Goal: Information Seeking & Learning: Learn about a topic

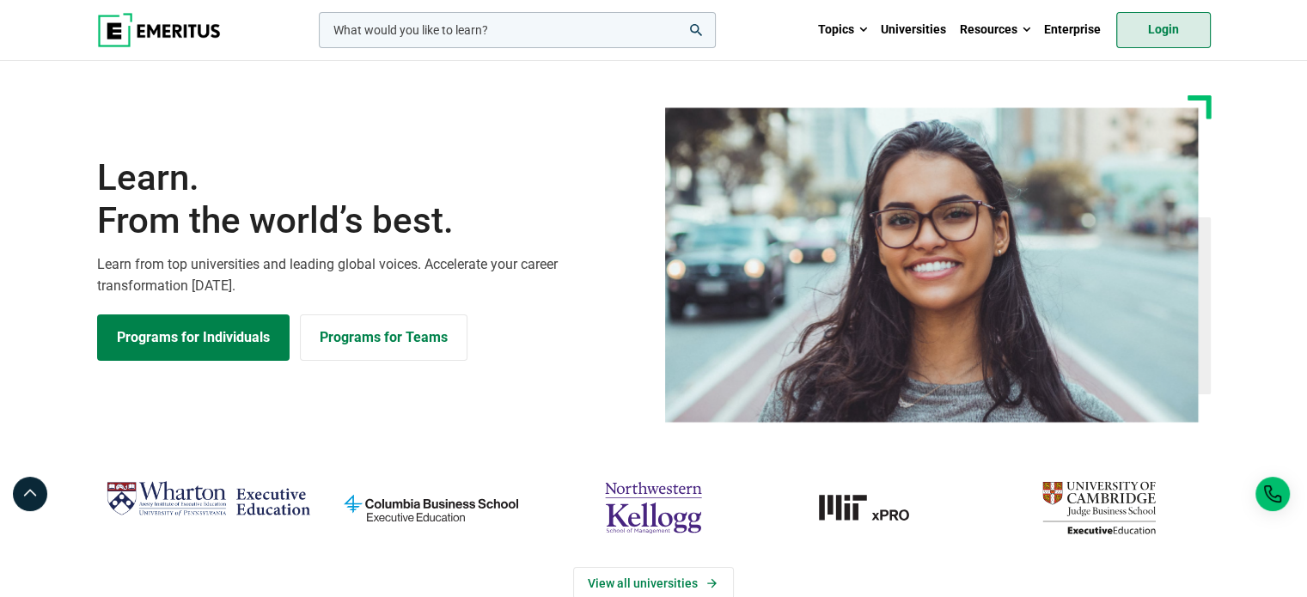
click at [1159, 27] on link "Login" at bounding box center [1163, 30] width 95 height 36
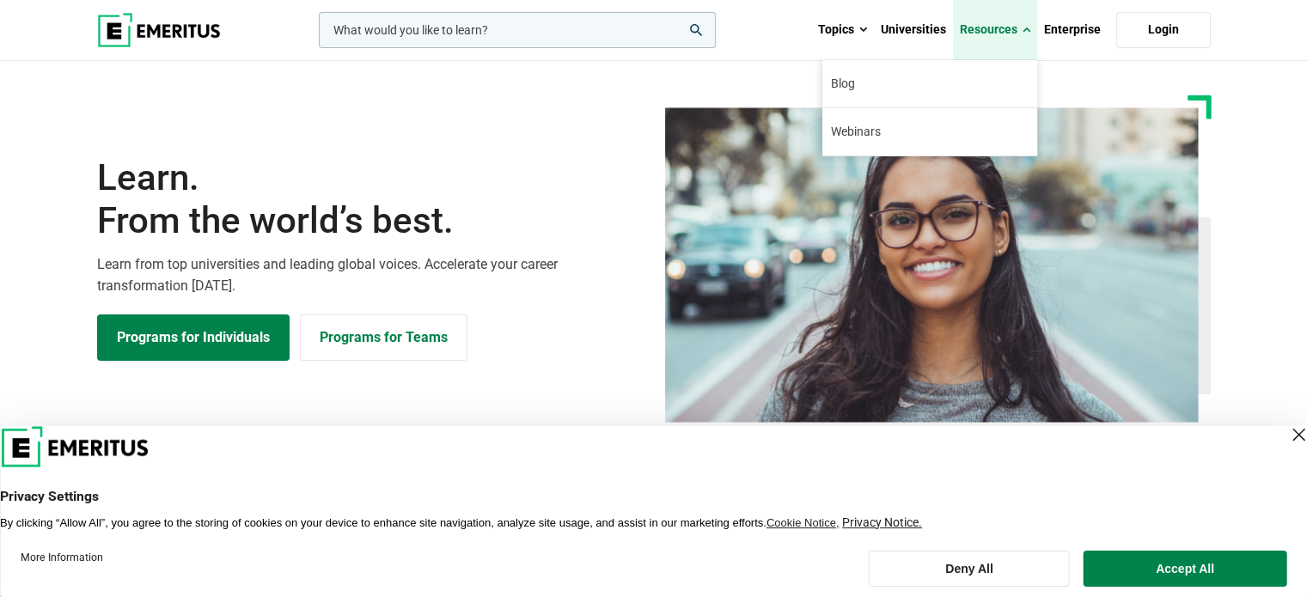
click at [1022, 28] on span at bounding box center [1026, 29] width 8 height 17
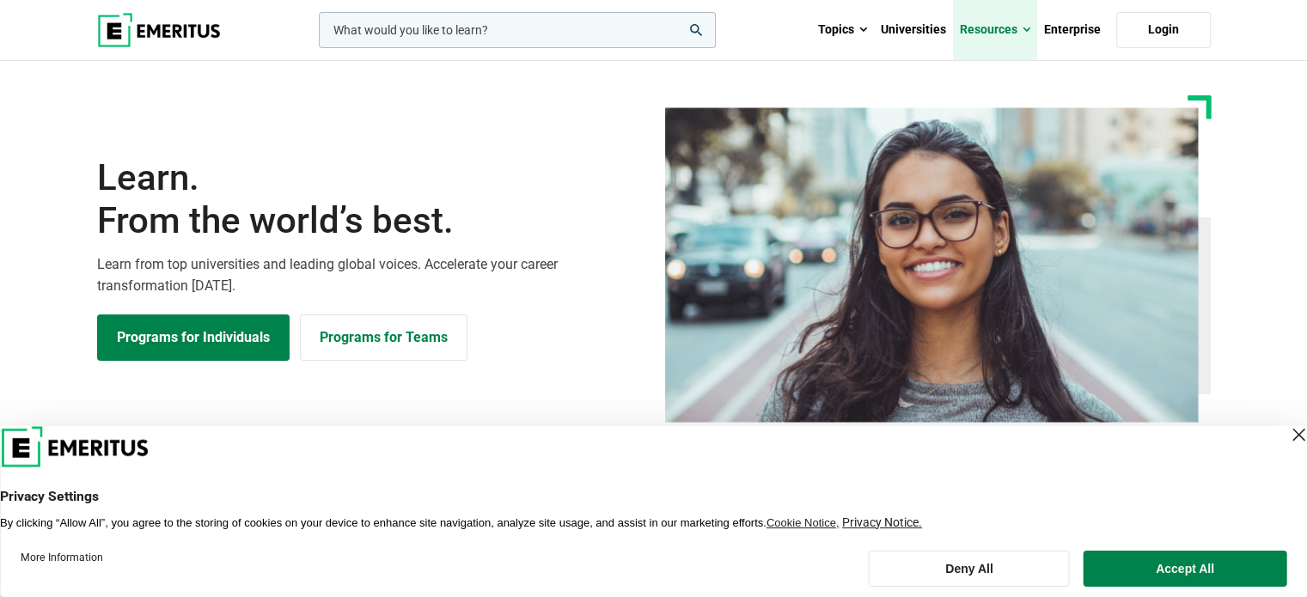
click at [1022, 28] on span at bounding box center [1026, 29] width 8 height 17
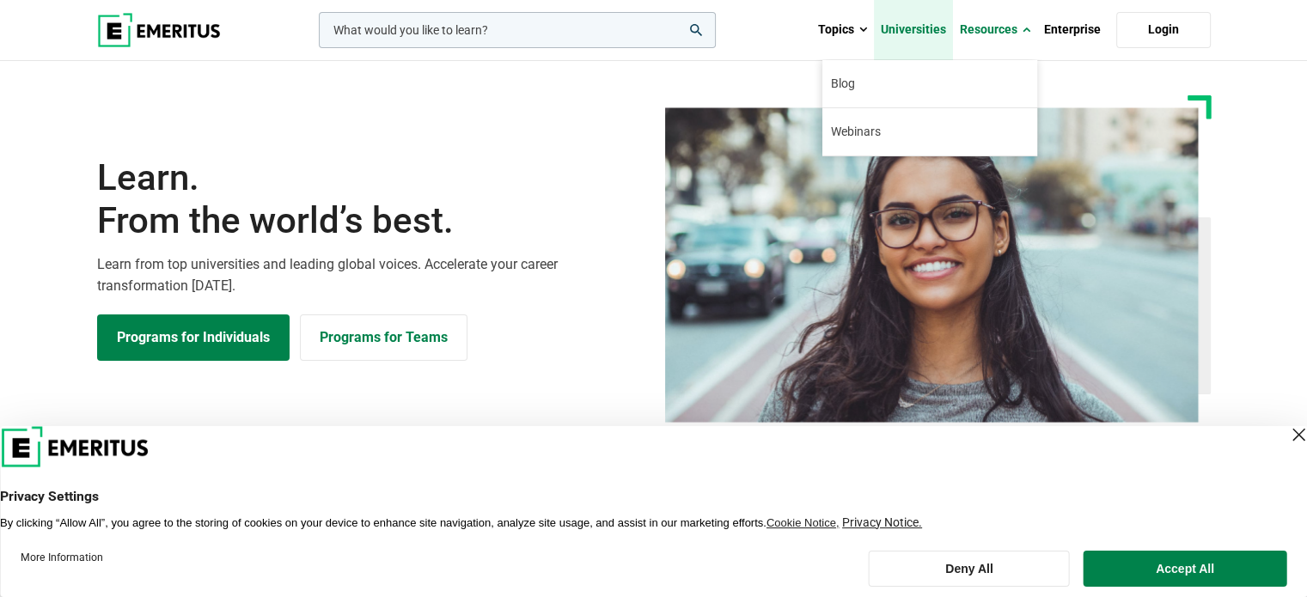
click at [949, 26] on link "Universities" at bounding box center [913, 30] width 79 height 60
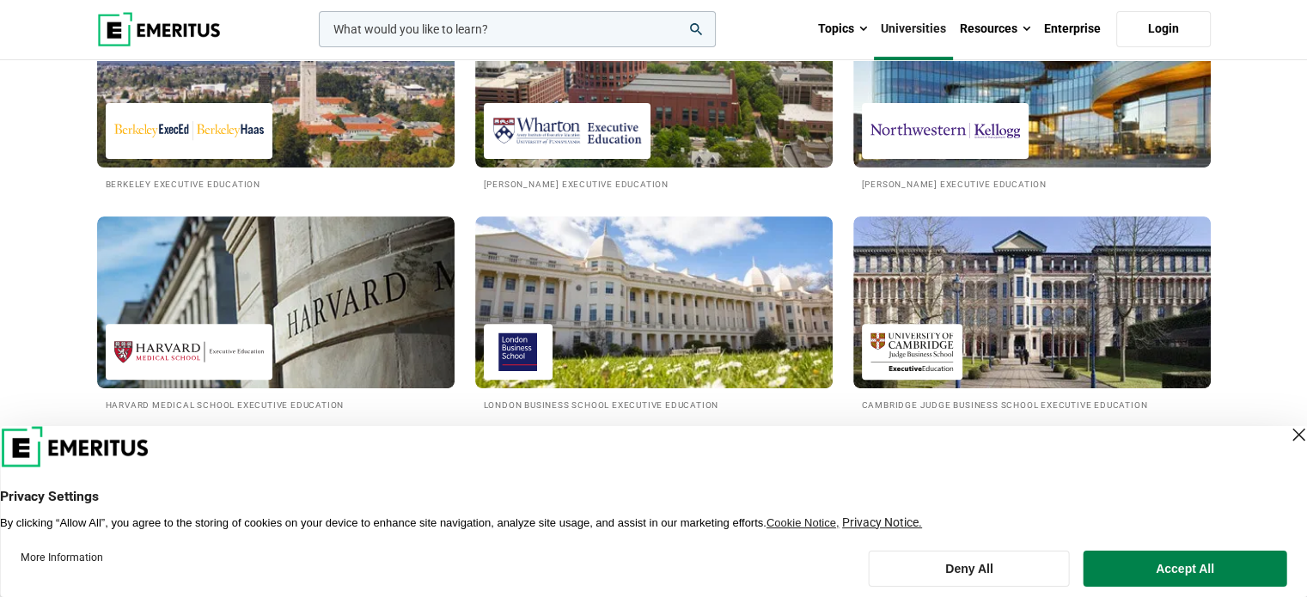
scroll to position [773, 0]
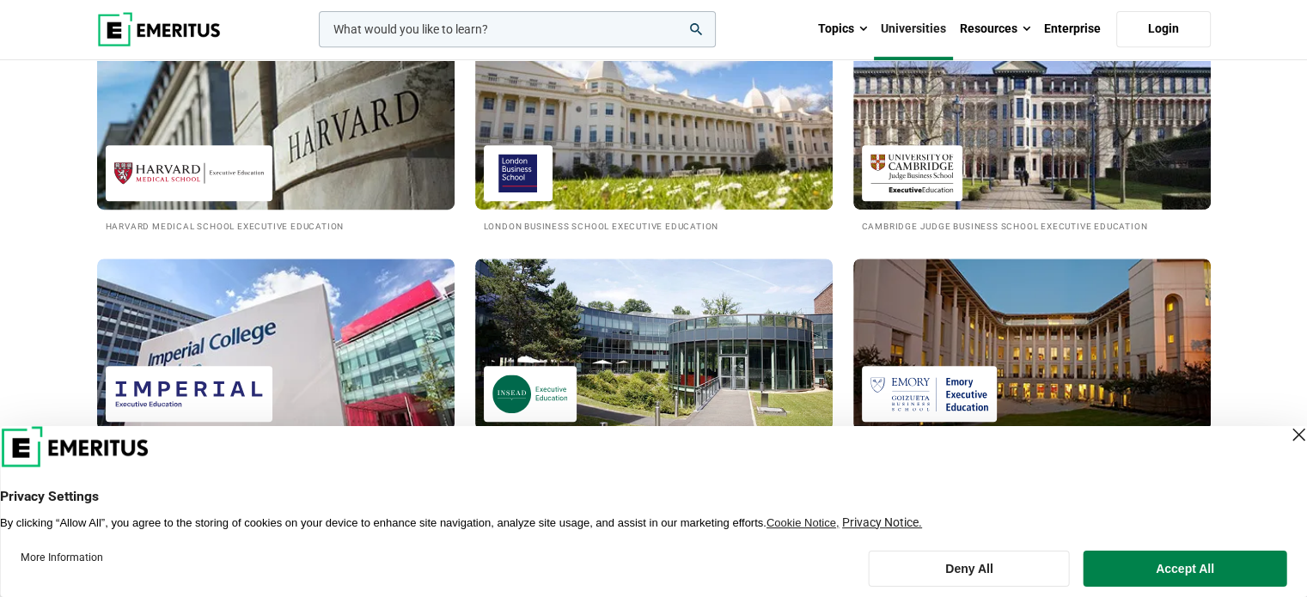
click at [342, 142] on img at bounding box center [276, 123] width 394 height 189
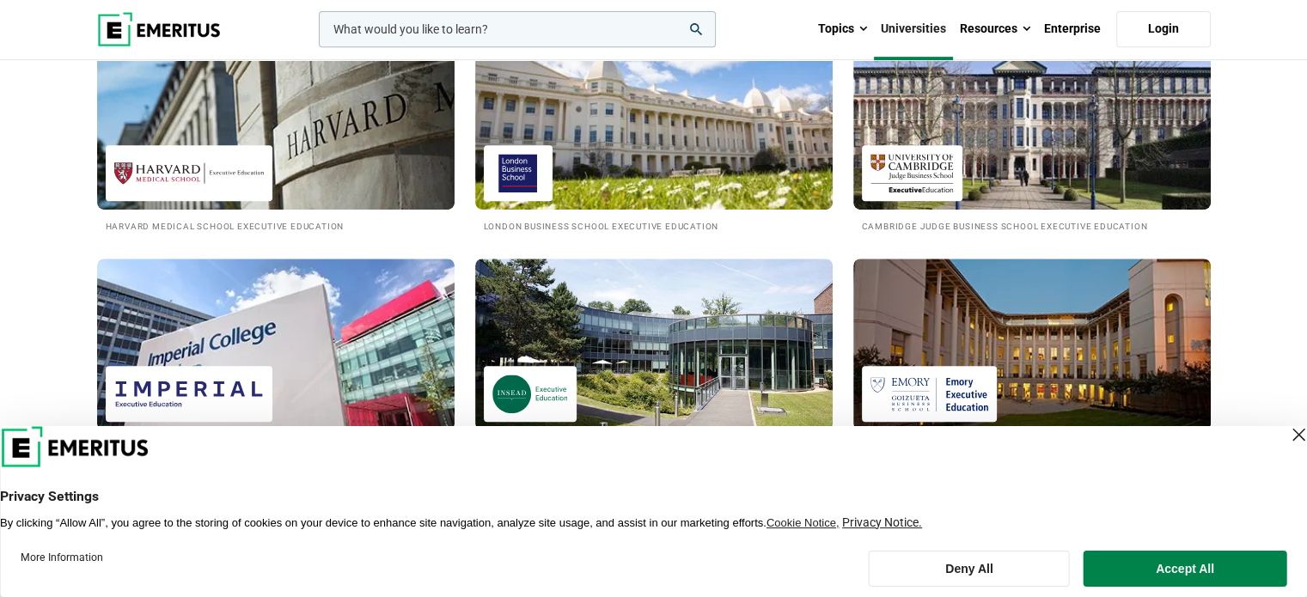
drag, startPoint x: 342, startPoint y: 142, endPoint x: 361, endPoint y: 253, distance: 113.3
click at [361, 253] on div "Harvard Medical School Executive Education" at bounding box center [276, 148] width 378 height 221
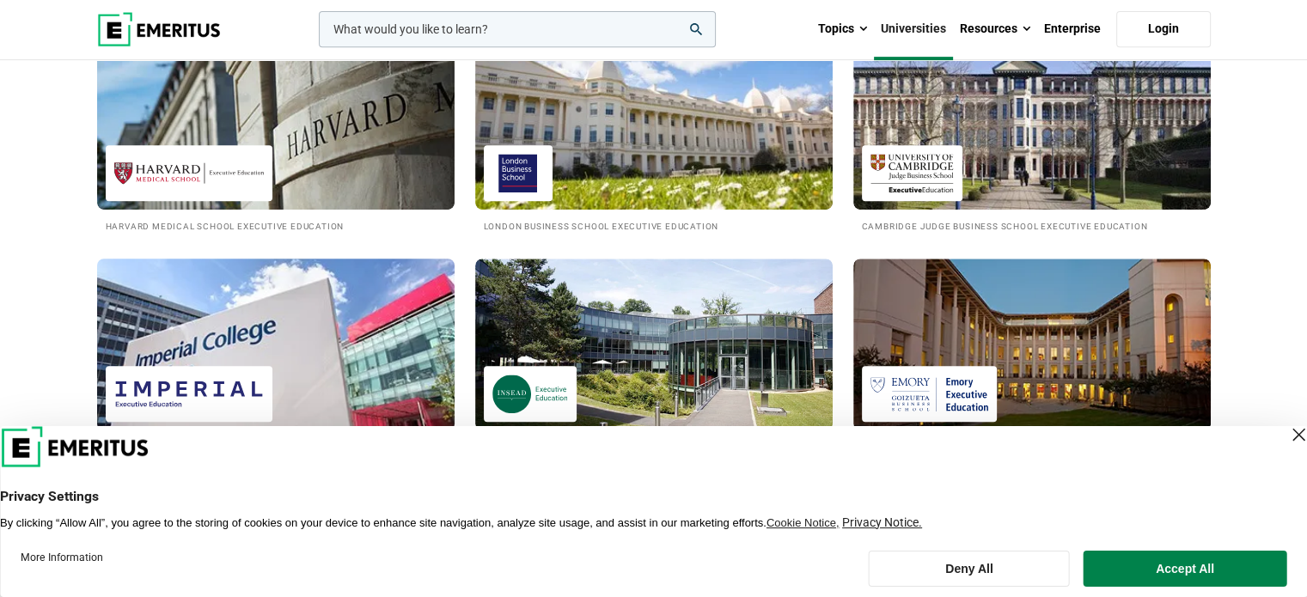
click at [334, 285] on img at bounding box center [276, 344] width 394 height 189
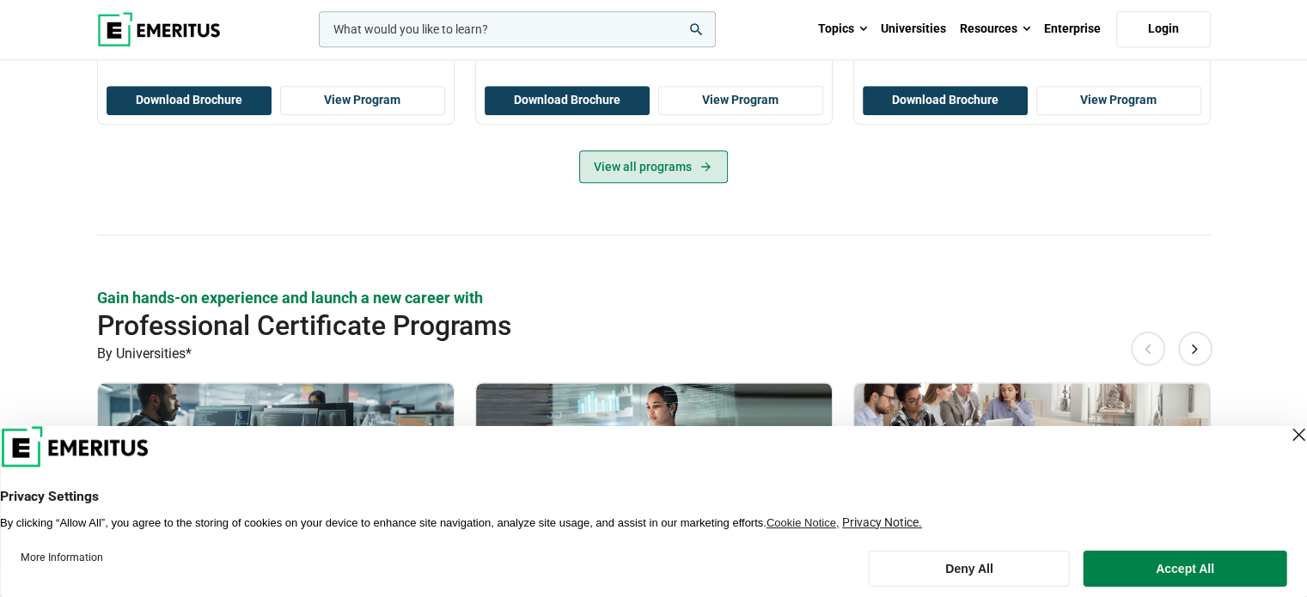
scroll to position [1375, 0]
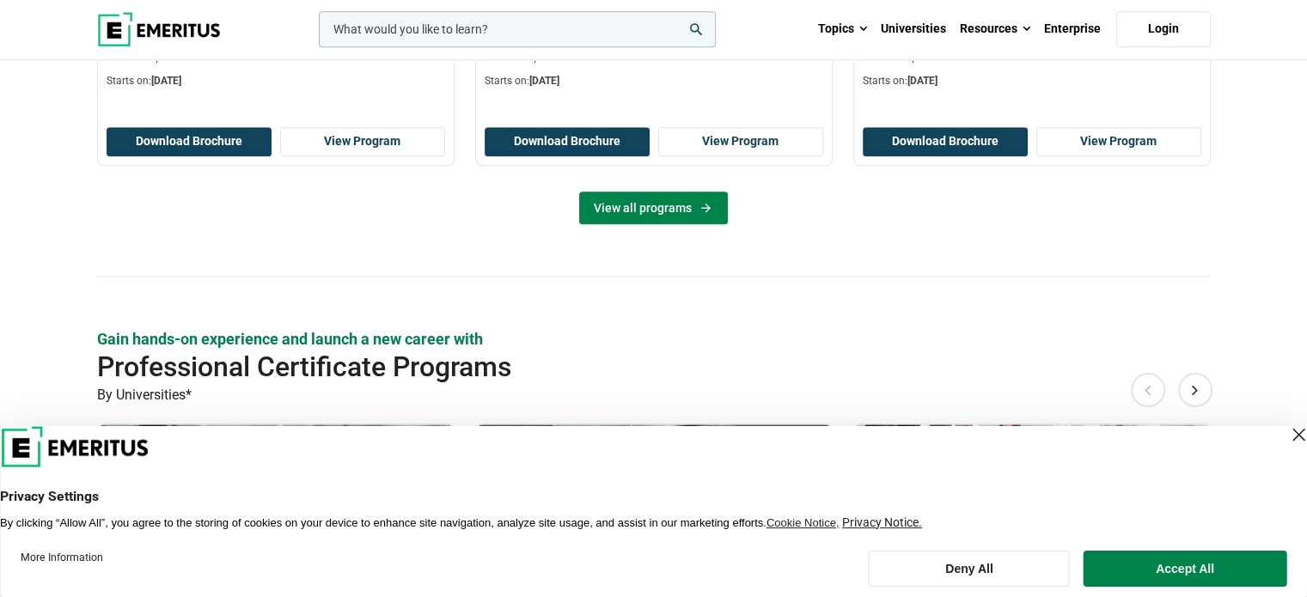
click at [638, 207] on link "View all programs" at bounding box center [653, 208] width 149 height 33
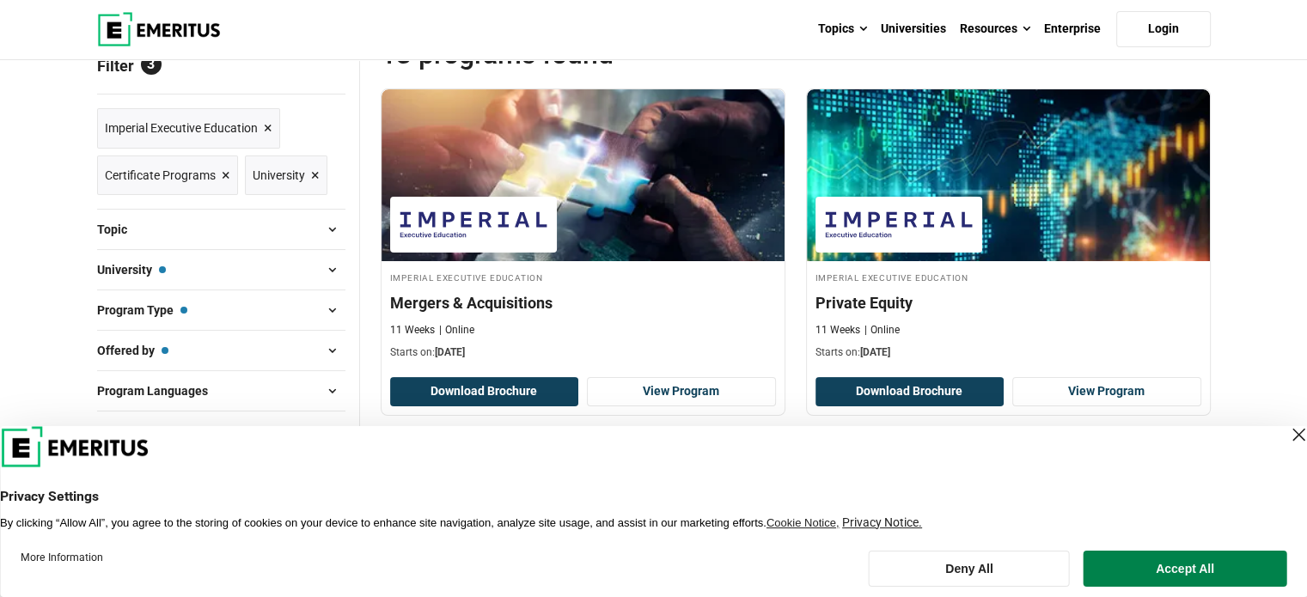
scroll to position [258, 0]
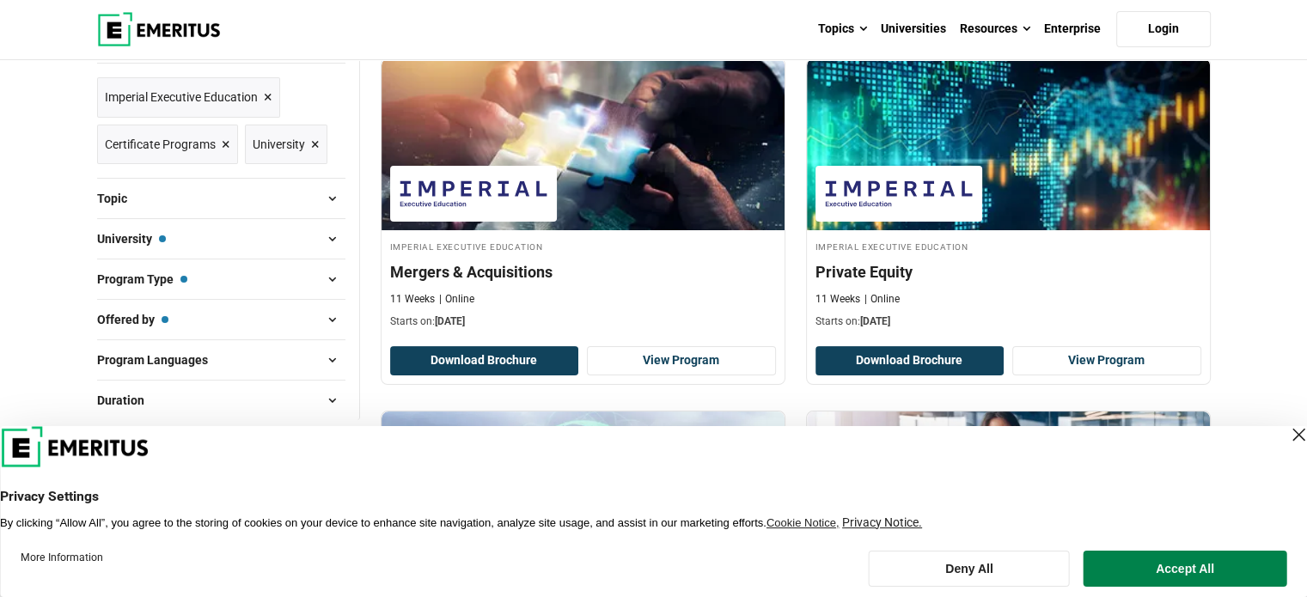
click at [1286, 432] on div "Close Layer" at bounding box center [1298, 435] width 24 height 24
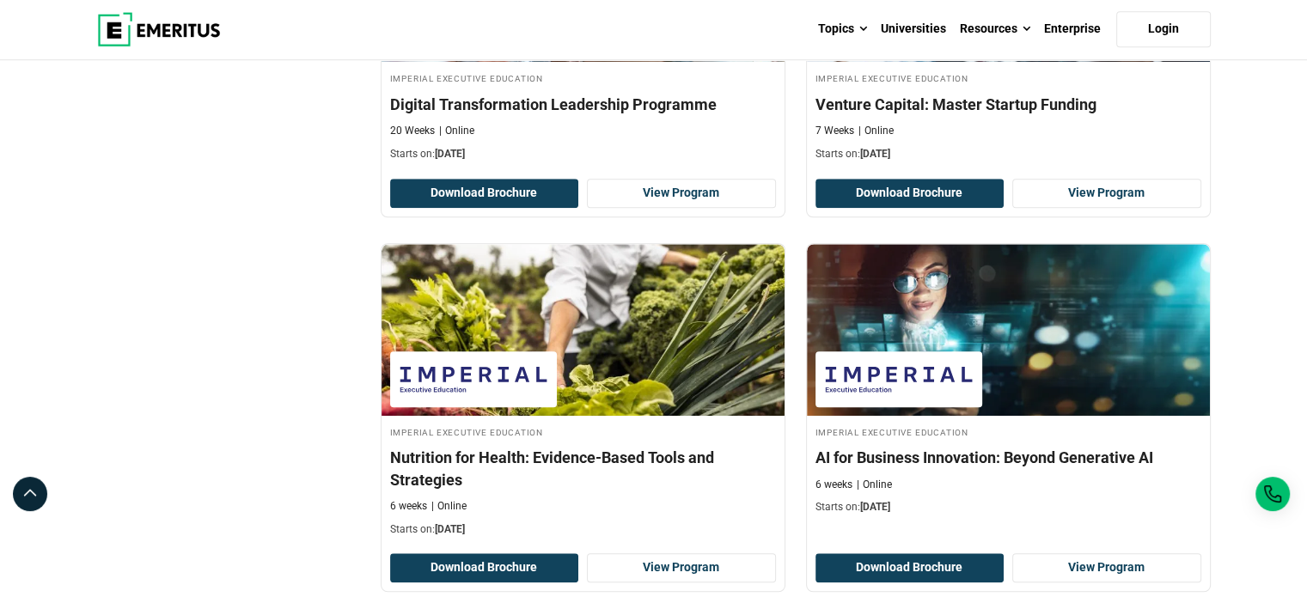
scroll to position [1530, 0]
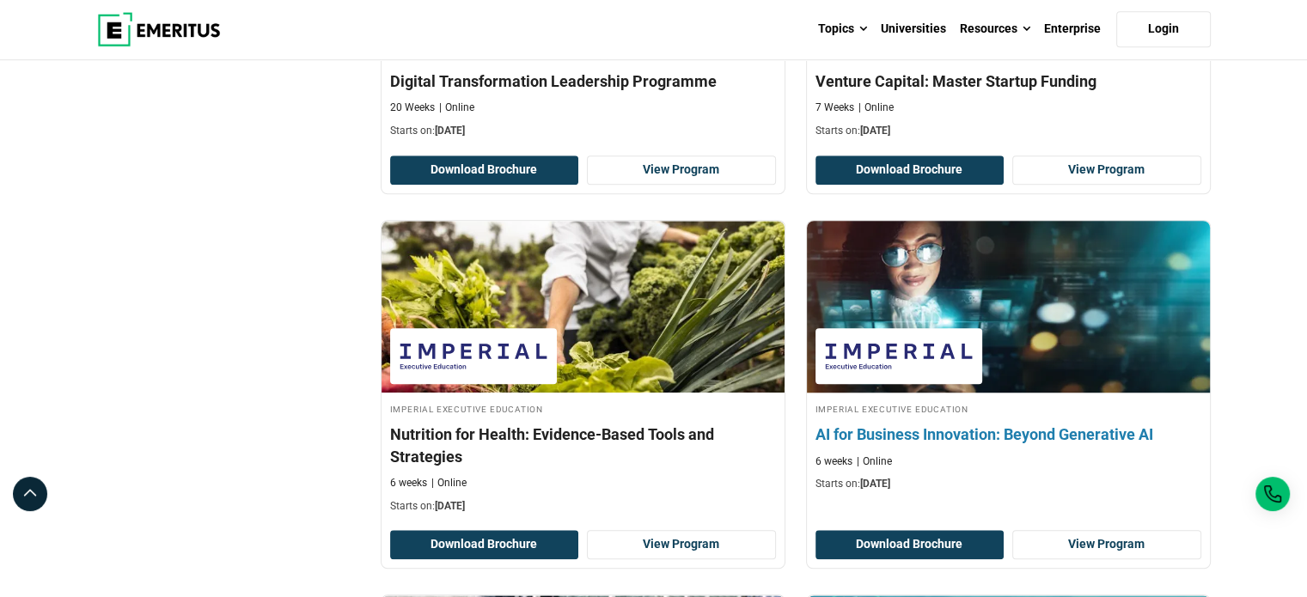
click at [962, 424] on h4 "AI for Business Innovation: Beyond Generative AI" at bounding box center [1008, 434] width 386 height 21
